Goal: Task Accomplishment & Management: Use online tool/utility

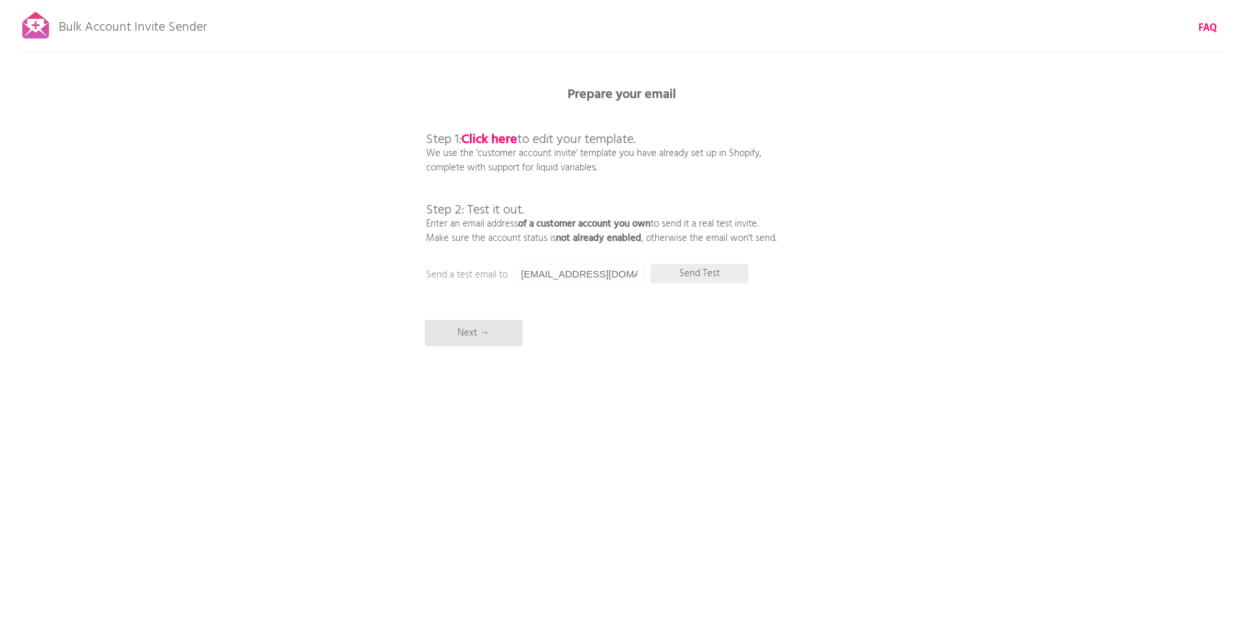
click at [698, 272] on p "Send Test" at bounding box center [700, 274] width 98 height 20
click at [574, 274] on input "[EMAIL_ADDRESS][DOMAIN_NAME]" at bounding box center [579, 274] width 131 height 20
type input "[EMAIL_ADDRESS][DOMAIN_NAME]"
click at [699, 277] on p "Send Test" at bounding box center [700, 274] width 98 height 20
click at [492, 336] on p "Next →" at bounding box center [474, 333] width 98 height 26
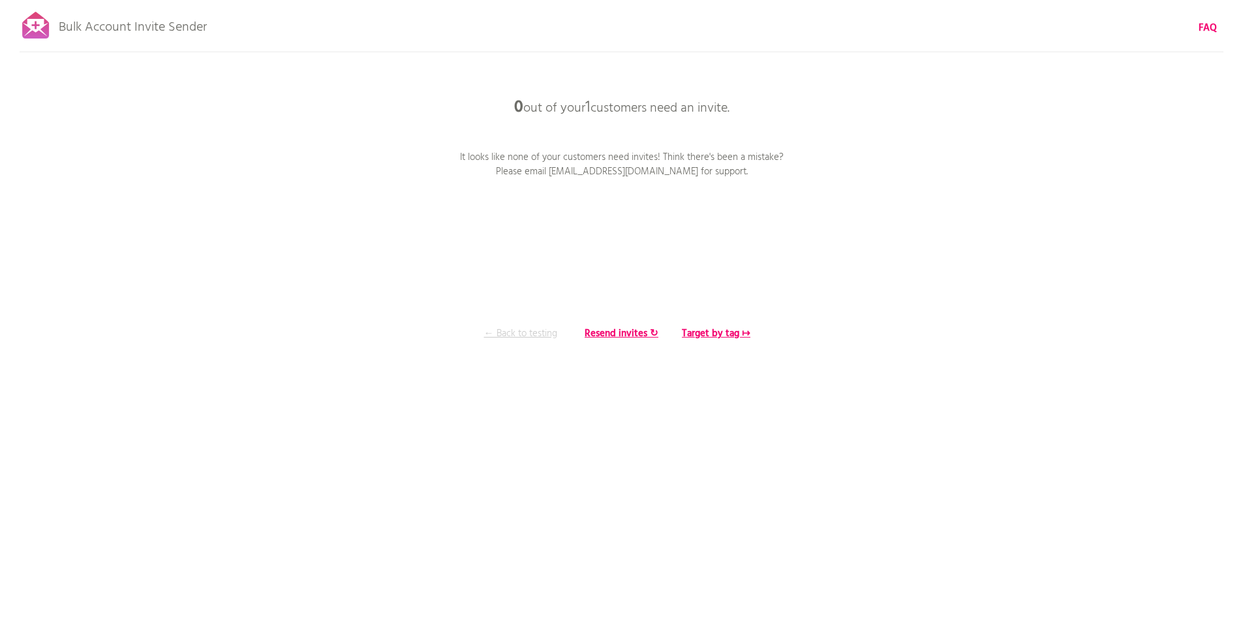
click at [528, 334] on p "← Back to testing" at bounding box center [521, 333] width 98 height 14
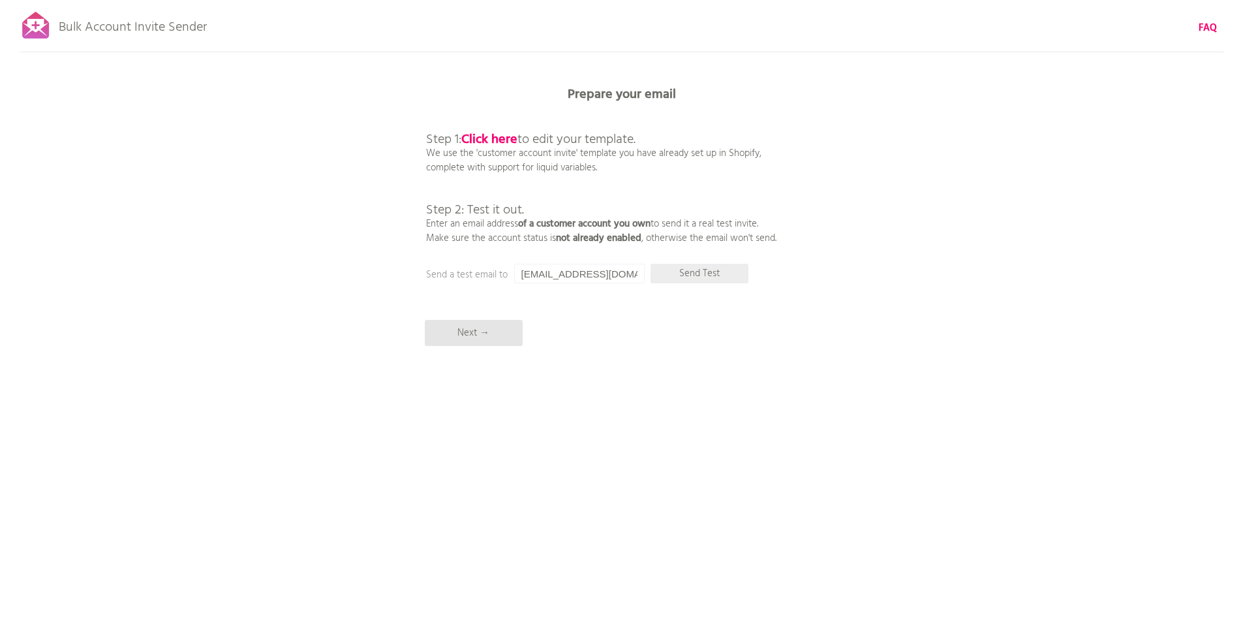
click at [696, 275] on p "Send Test" at bounding box center [700, 274] width 98 height 20
click at [697, 272] on p "Send Test" at bounding box center [700, 274] width 98 height 20
click at [495, 337] on p "Next →" at bounding box center [474, 333] width 98 height 26
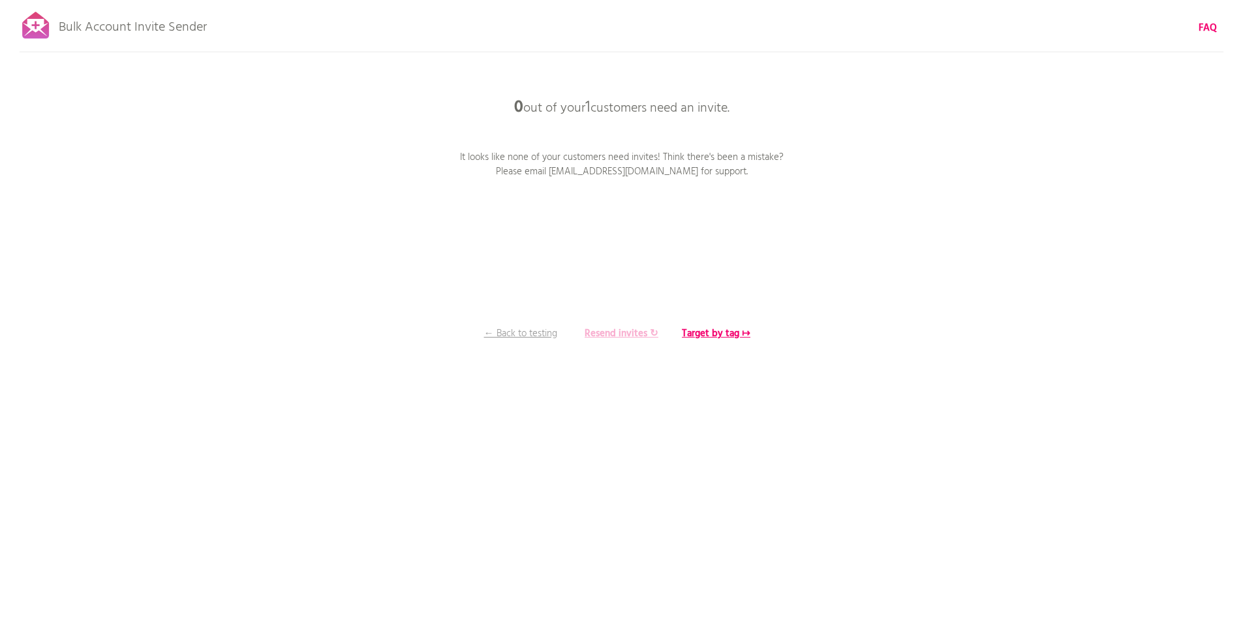
click at [631, 337] on b "Resend invites ↻" at bounding box center [622, 334] width 74 height 16
